Goal: Navigation & Orientation: Find specific page/section

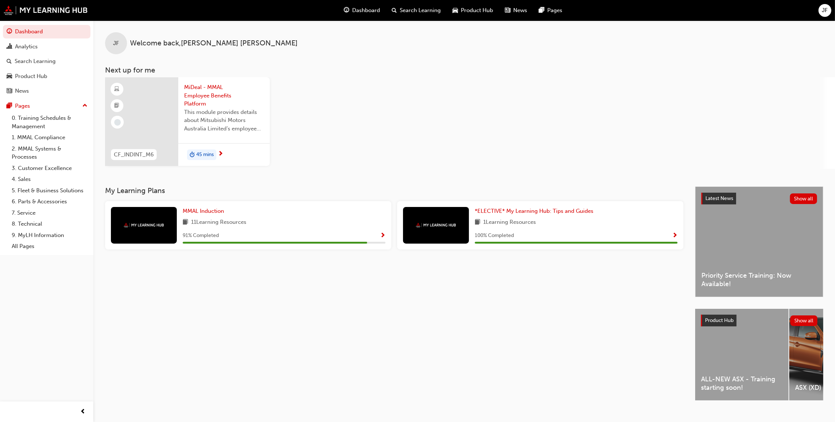
click at [549, 344] on div "ASX (XD)" at bounding box center [835, 355] width 93 height 92
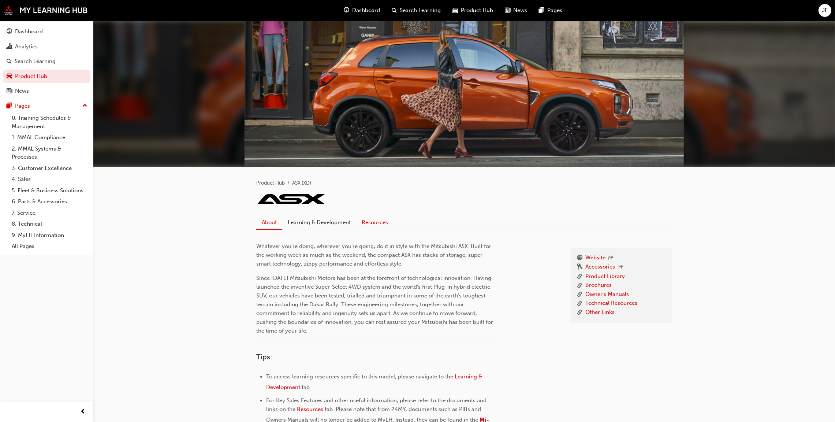
click at [378, 221] on link "Resources" at bounding box center [374, 222] width 37 height 14
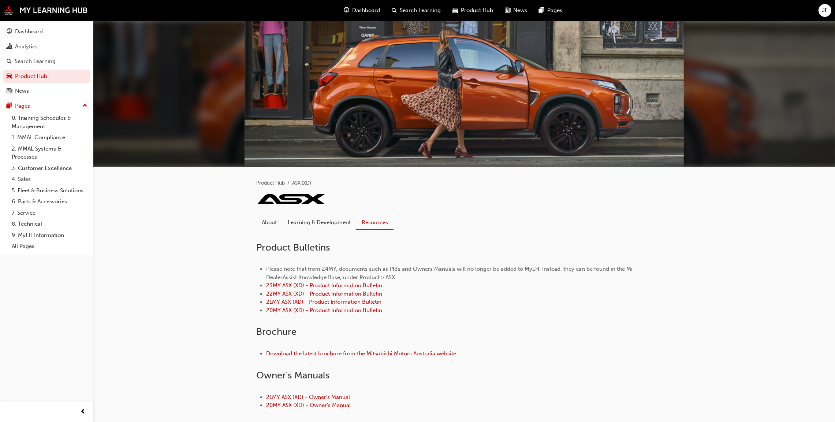
click at [480, 6] on span "Product Hub" at bounding box center [477, 10] width 32 height 8
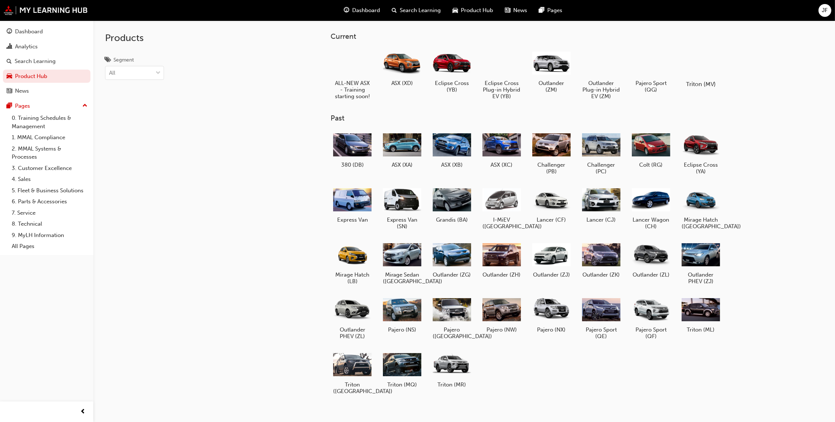
click at [549, 65] on div at bounding box center [701, 62] width 41 height 29
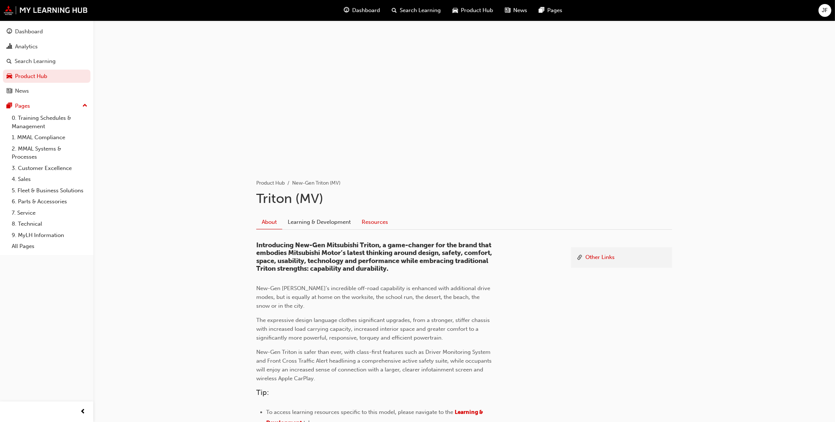
click at [383, 218] on link "Resources" at bounding box center [374, 222] width 37 height 14
